Goal: Check status

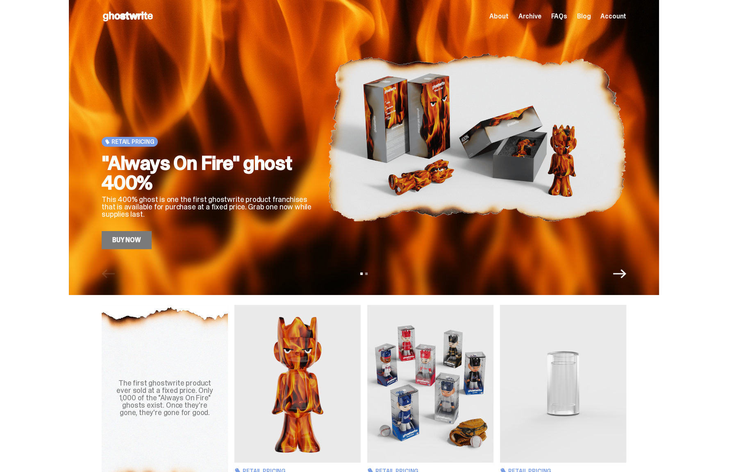
click at [624, 18] on span "Account" at bounding box center [613, 16] width 26 height 7
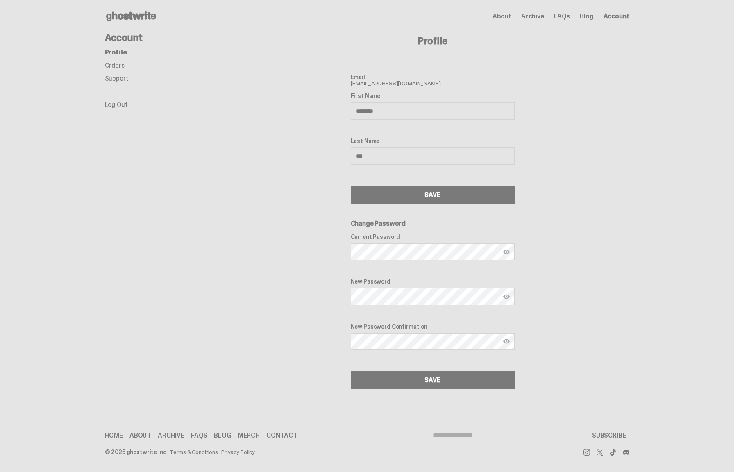
click at [116, 66] on link "Orders" at bounding box center [115, 65] width 20 height 9
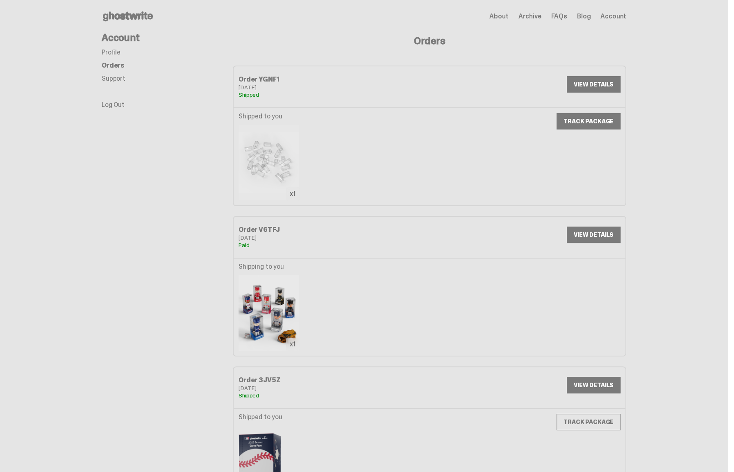
click at [600, 118] on link "TRACK PACKAGE" at bounding box center [588, 121] width 64 height 16
click at [134, 55] on li "Profile" at bounding box center [167, 52] width 131 height 7
click at [115, 54] on link "Profile" at bounding box center [111, 52] width 19 height 9
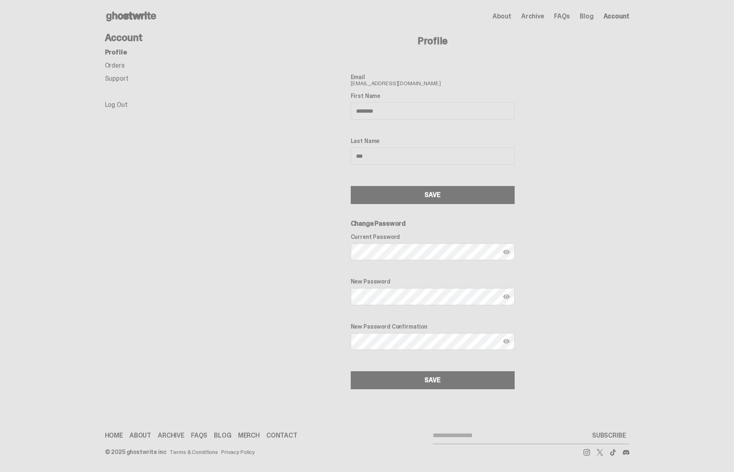
click at [120, 65] on link "Orders" at bounding box center [115, 65] width 20 height 9
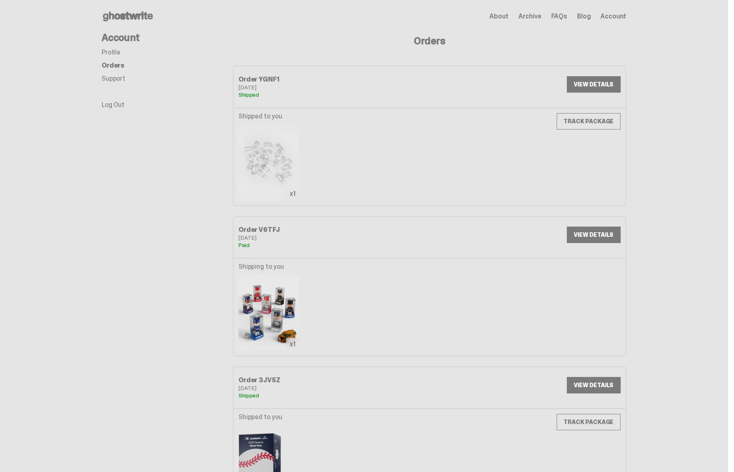
click at [593, 84] on link "VIEW DETAILS" at bounding box center [594, 84] width 54 height 16
